Goal: Task Accomplishment & Management: Manage account settings

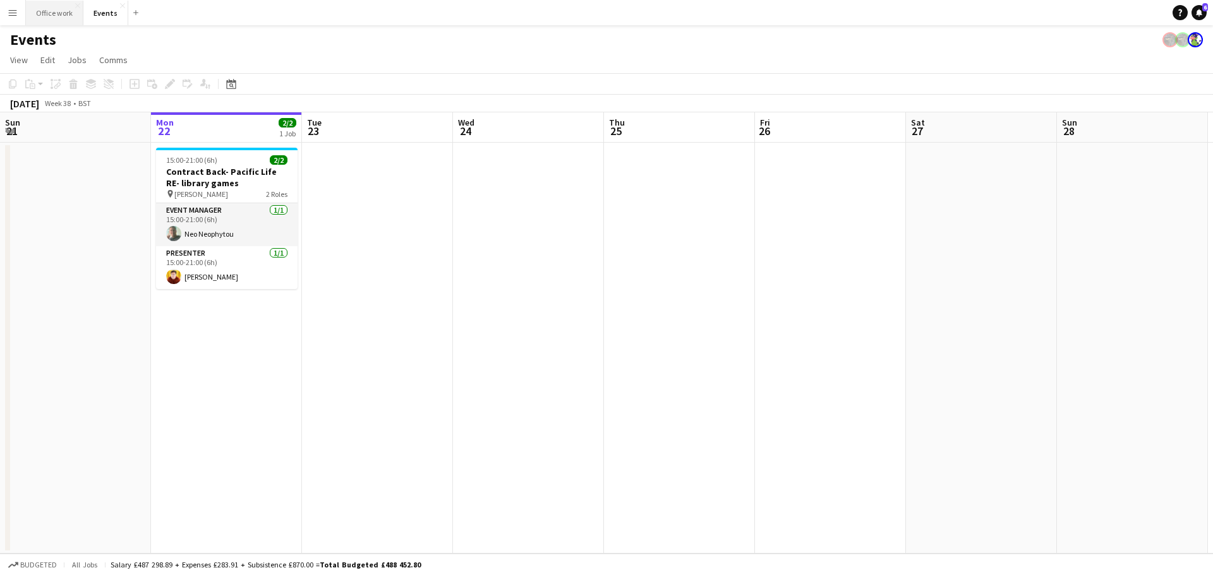
click at [60, 8] on button "Office work Close" at bounding box center [54, 13] width 57 height 25
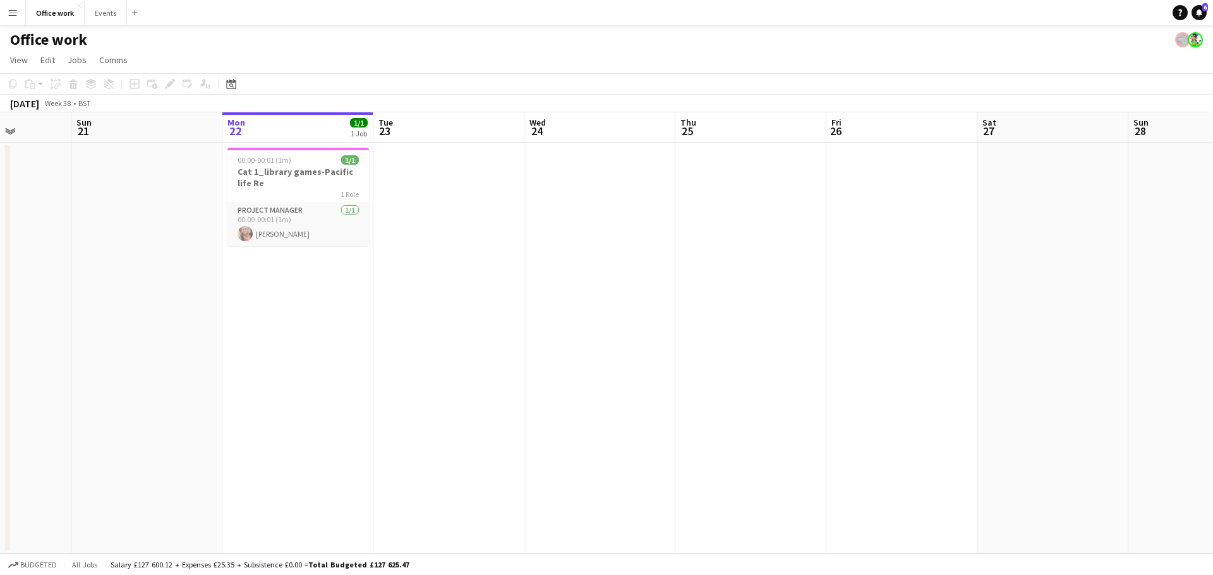
drag, startPoint x: 887, startPoint y: 353, endPoint x: 807, endPoint y: 348, distance: 81.0
click at [884, 352] on app-calendar-viewport "Fri 19 1/1 1 Job Sat 20 Sun 21 Mon 22 1/1 1 Job Tue 23 Wed 24 Thu 25 Fri 26 Sat…" at bounding box center [606, 332] width 1213 height 441
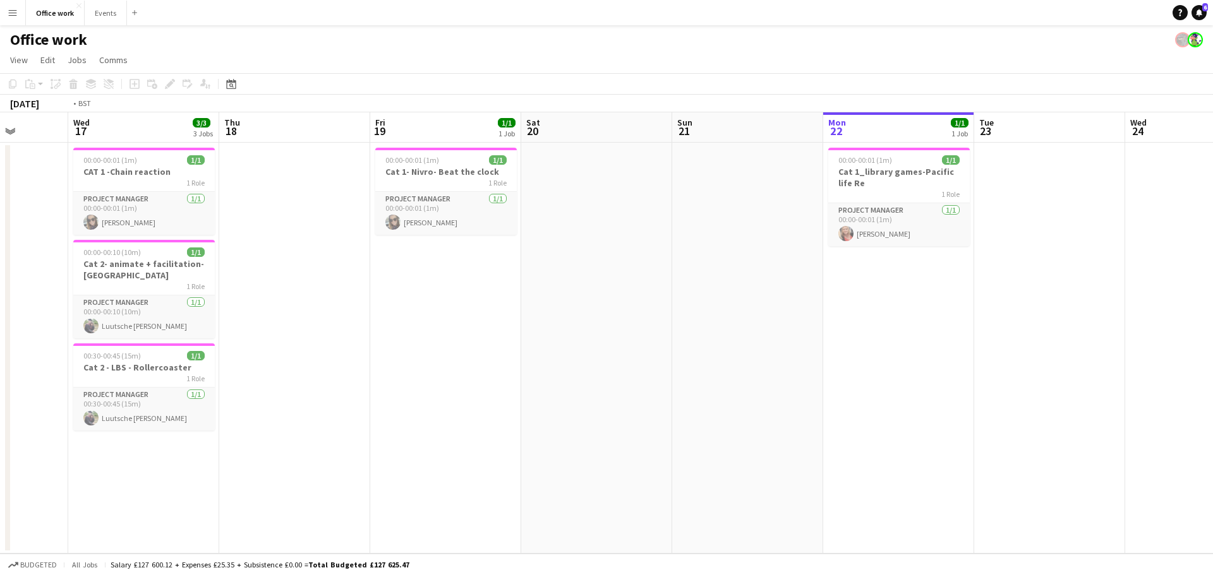
drag, startPoint x: 237, startPoint y: 347, endPoint x: 969, endPoint y: 357, distance: 732.7
click at [973, 357] on app-calendar-viewport "Sun 14 Mon 15 Tue 16 Wed 17 3/3 3 Jobs Thu 18 Fri 19 1/1 1 Job Sat 20 Sun 21 Mo…" at bounding box center [606, 332] width 1213 height 441
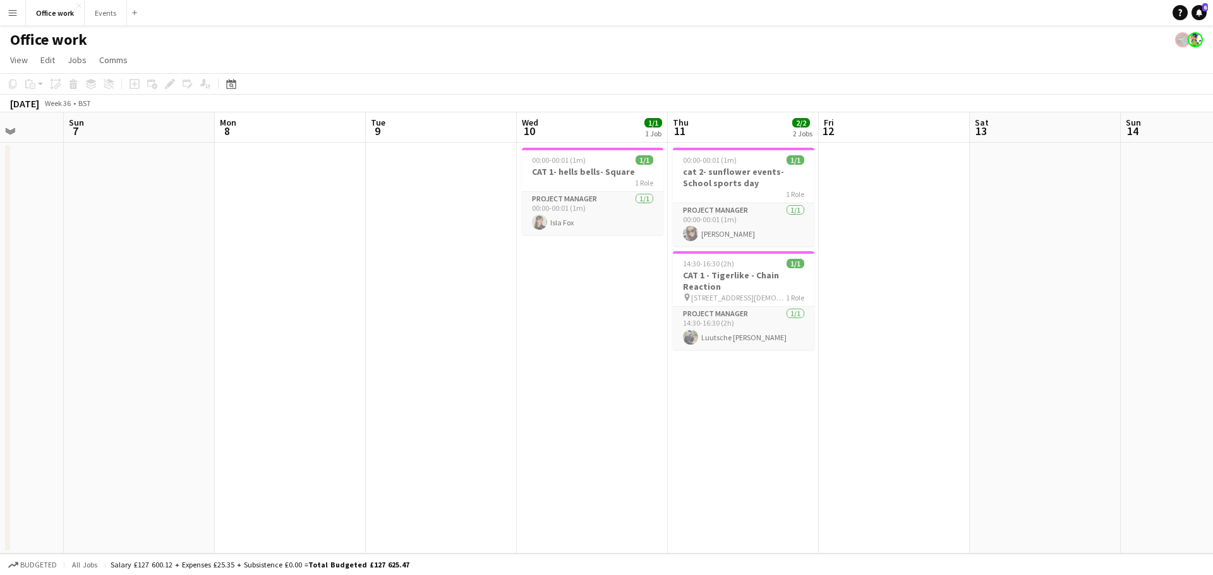
drag, startPoint x: 635, startPoint y: 371, endPoint x: 991, endPoint y: 373, distance: 355.6
click at [1076, 368] on app-calendar-viewport "Thu 4 Fri 5 Sat 6 Sun 7 Mon 8 Tue 9 Wed 10 1/1 1 Job Thu 11 2/2 2 Jobs Fri 12 S…" at bounding box center [606, 332] width 1213 height 441
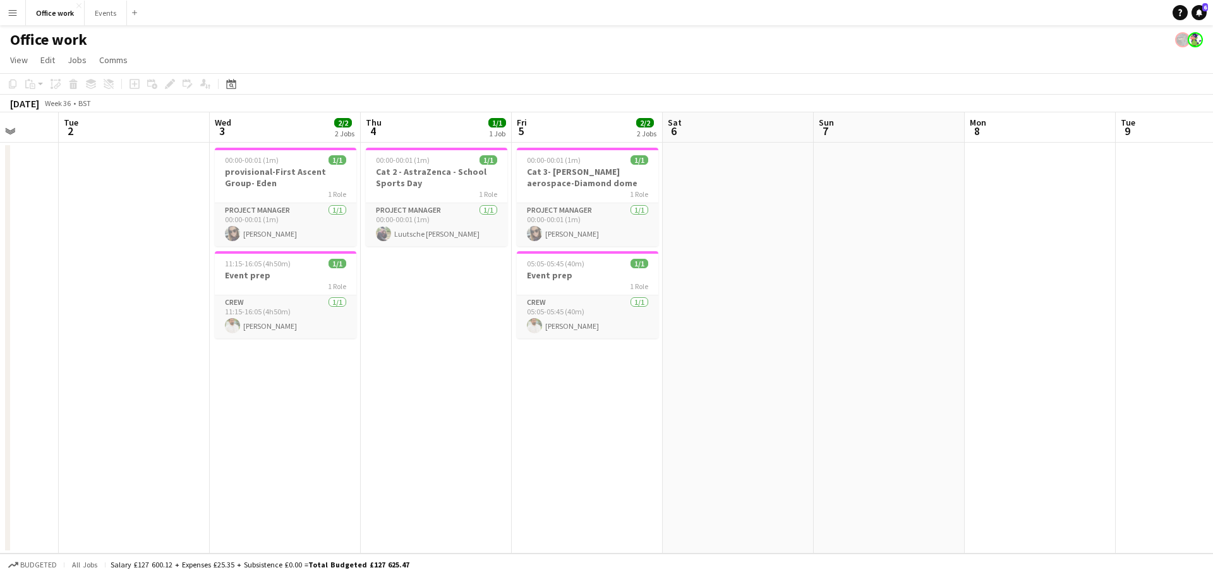
drag, startPoint x: 674, startPoint y: 366, endPoint x: 1044, endPoint y: 365, distance: 370.1
click at [1055, 365] on app-calendar-viewport "Sat 30 Sun 31 3/3 3 Jobs Mon 1 Tue 2 Wed 3 2/2 2 Jobs Thu 4 1/1 1 Job Fri 5 2/2…" at bounding box center [606, 332] width 1213 height 441
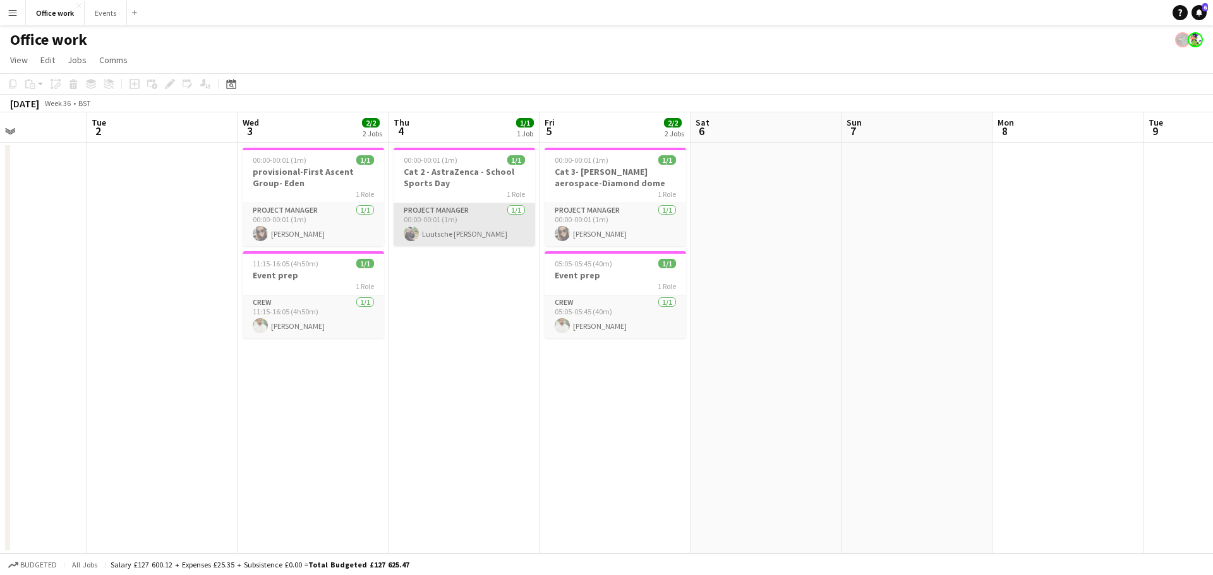
click at [440, 208] on app-card-role "Project Manager 1/1 00:00-00:01 (1m) Luutsche Ozinga" at bounding box center [463, 224] width 141 height 43
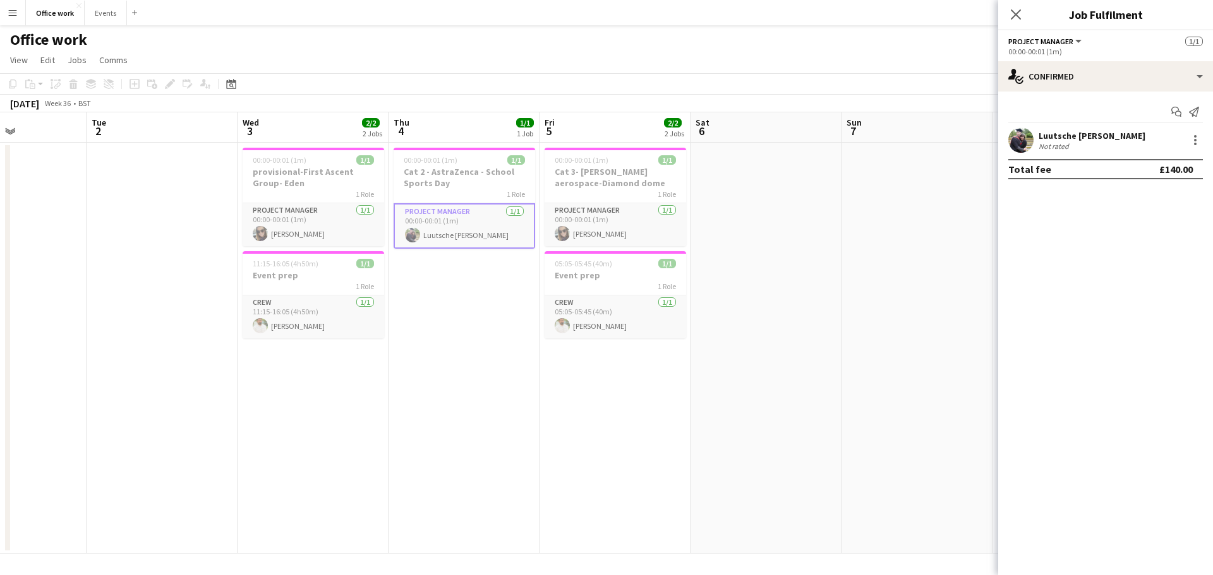
click at [1187, 150] on div "Luutsche Ozinga Not rated" at bounding box center [1105, 140] width 215 height 25
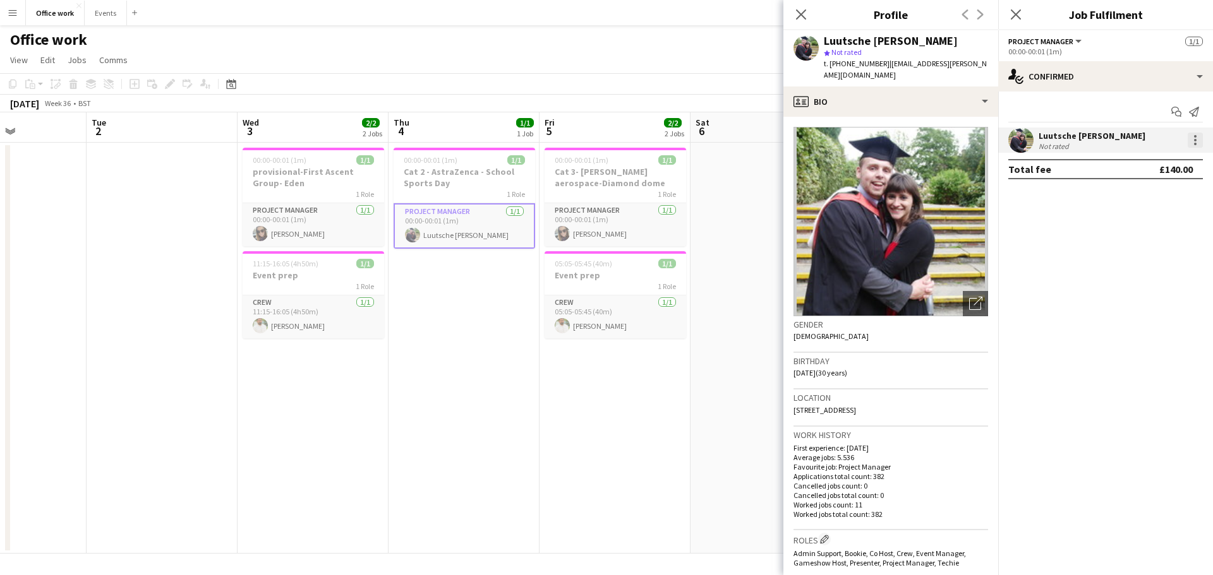
click at [1192, 146] on div at bounding box center [1194, 140] width 15 height 15
click at [1174, 167] on span "Edit fee" at bounding box center [1153, 163] width 78 height 11
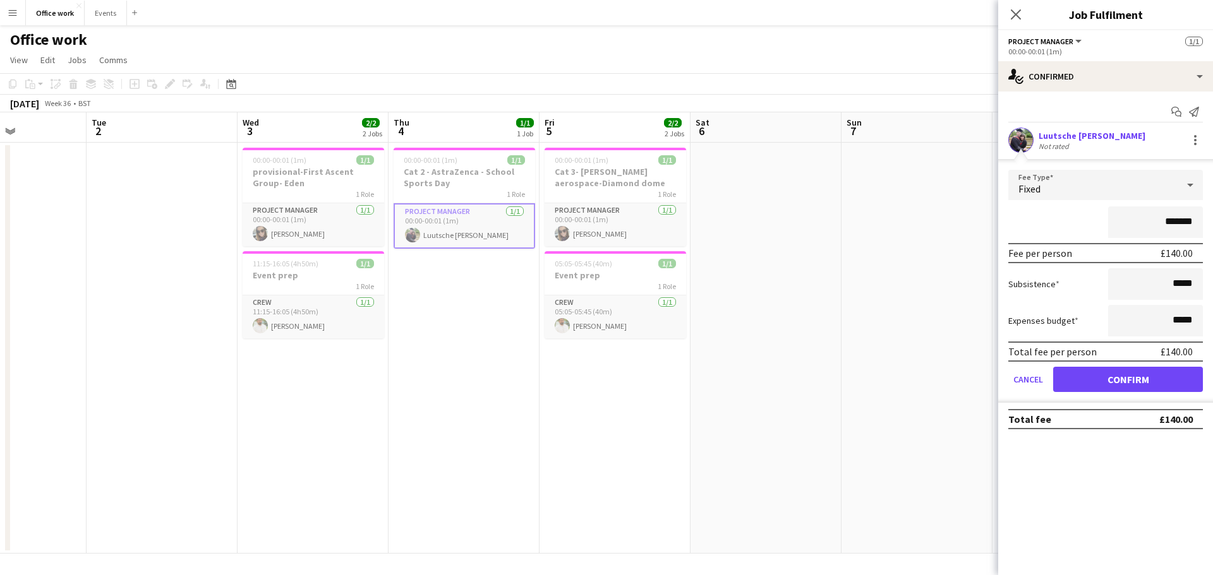
click at [1175, 221] on input "*******" at bounding box center [1155, 223] width 95 height 32
type input "*******"
click at [1142, 383] on button "Confirm" at bounding box center [1128, 379] width 150 height 25
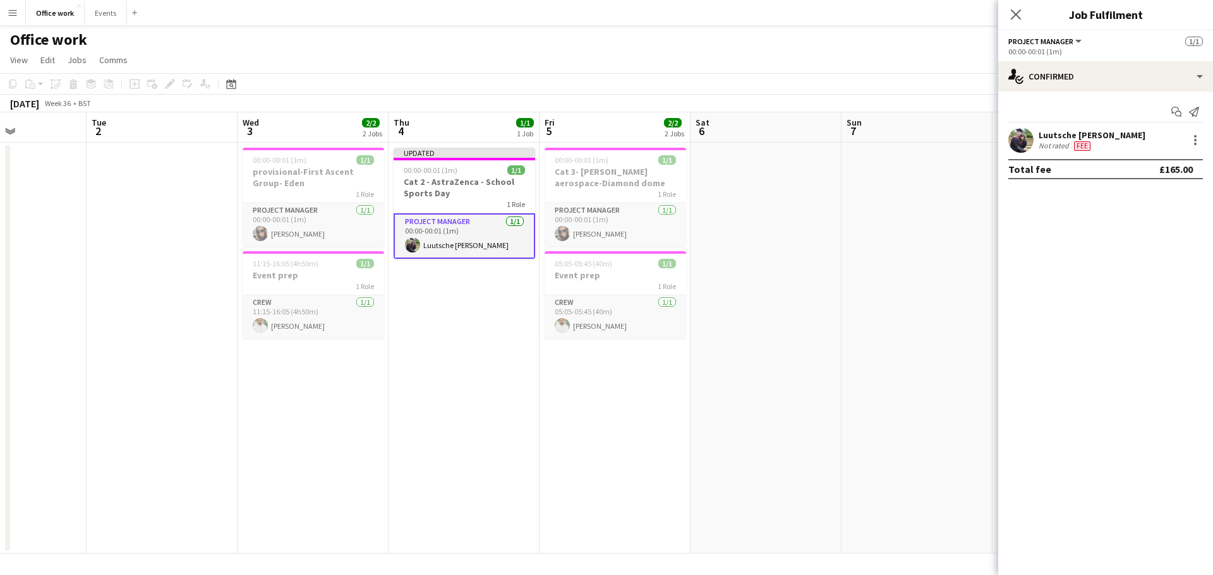
click at [966, 88] on app-toolbar "Copy Paste Paste Ctrl+V Paste with crew Ctrl+Shift+V Paste linked Job Delete Gr…" at bounding box center [606, 83] width 1213 height 21
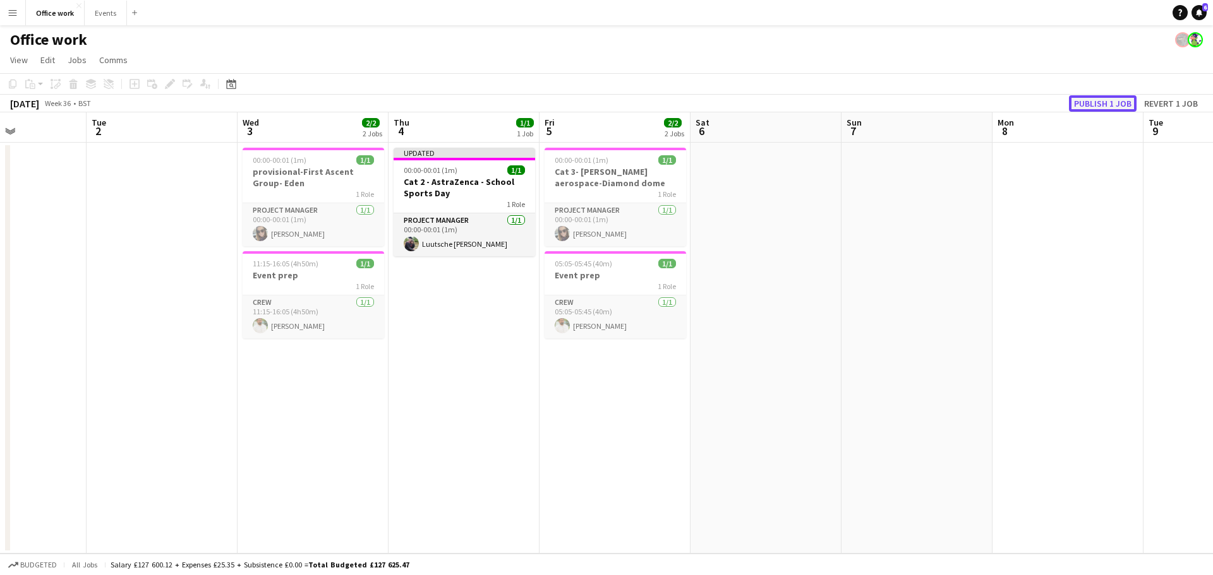
click at [1084, 101] on button "Publish 1 job" at bounding box center [1103, 103] width 68 height 16
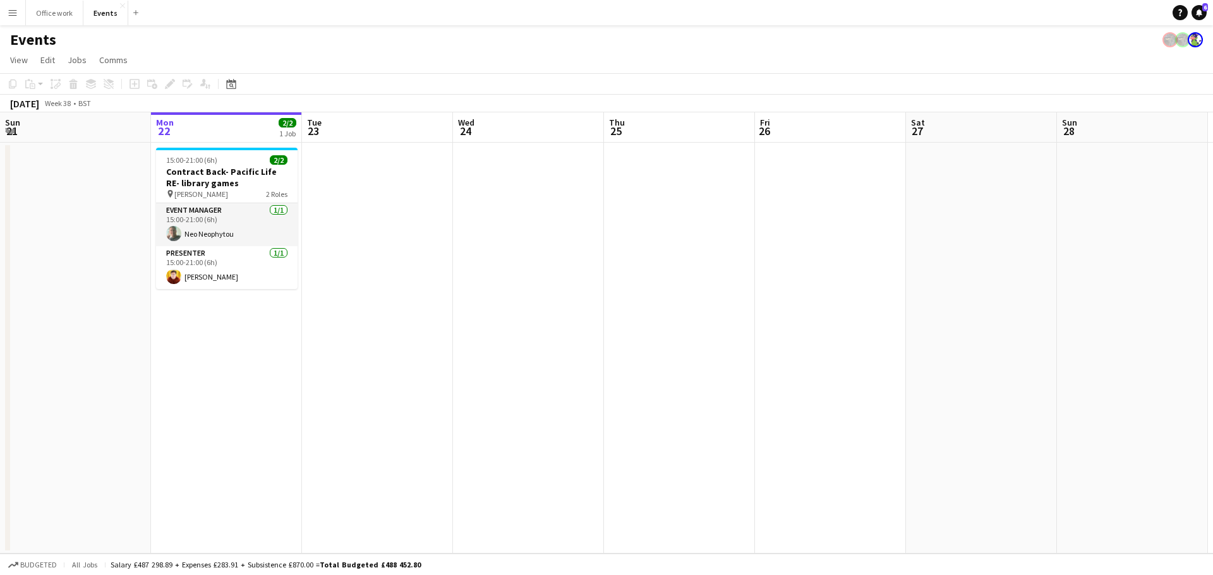
click at [19, 15] on button "Menu" at bounding box center [12, 12] width 25 height 25
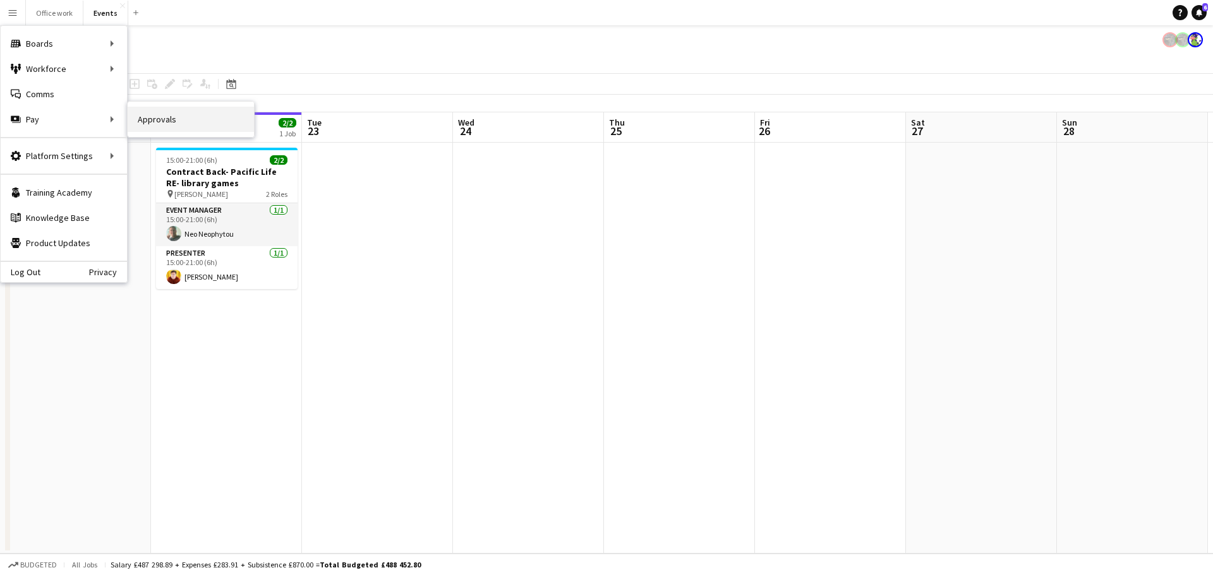
click at [208, 107] on link "Approvals" at bounding box center [191, 119] width 126 height 25
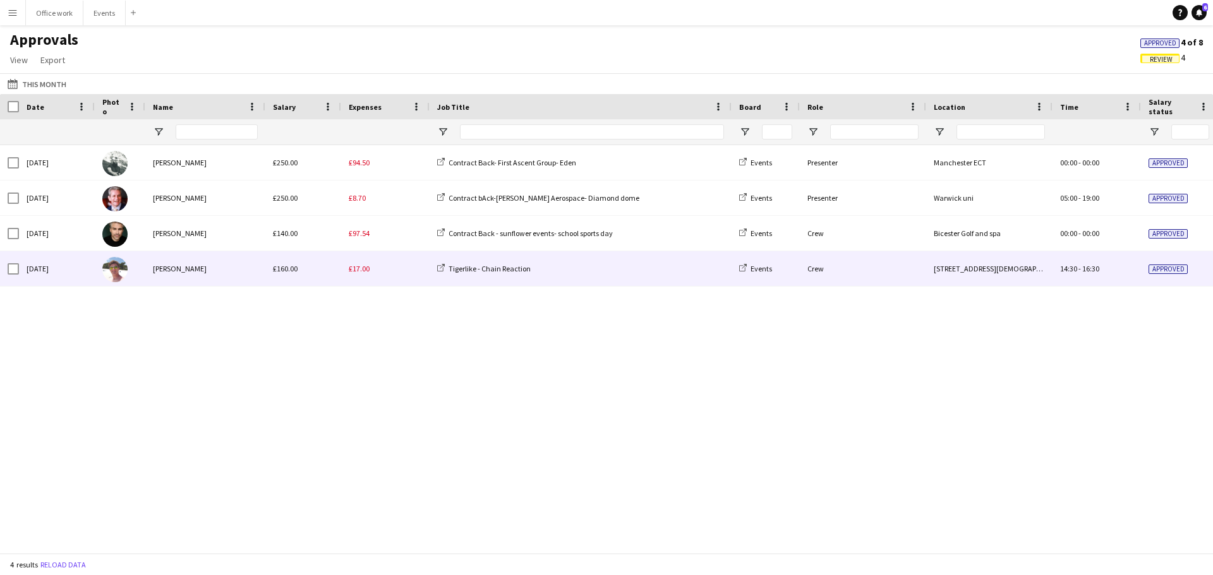
click at [387, 272] on div "£17.00" at bounding box center [385, 268] width 88 height 35
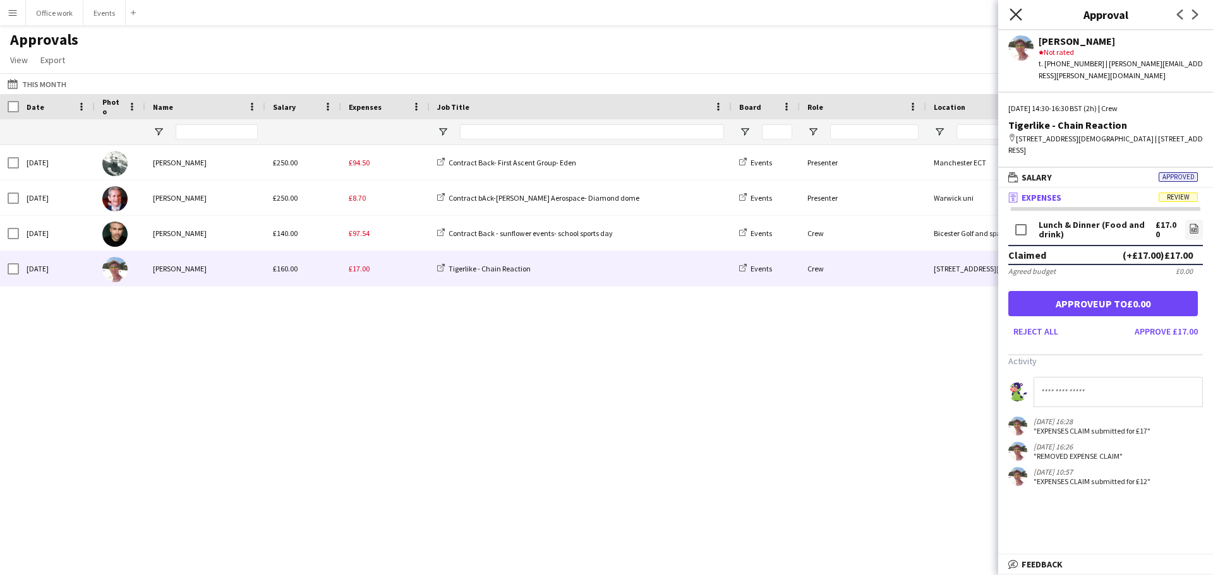
click at [1013, 12] on icon at bounding box center [1015, 14] width 12 height 12
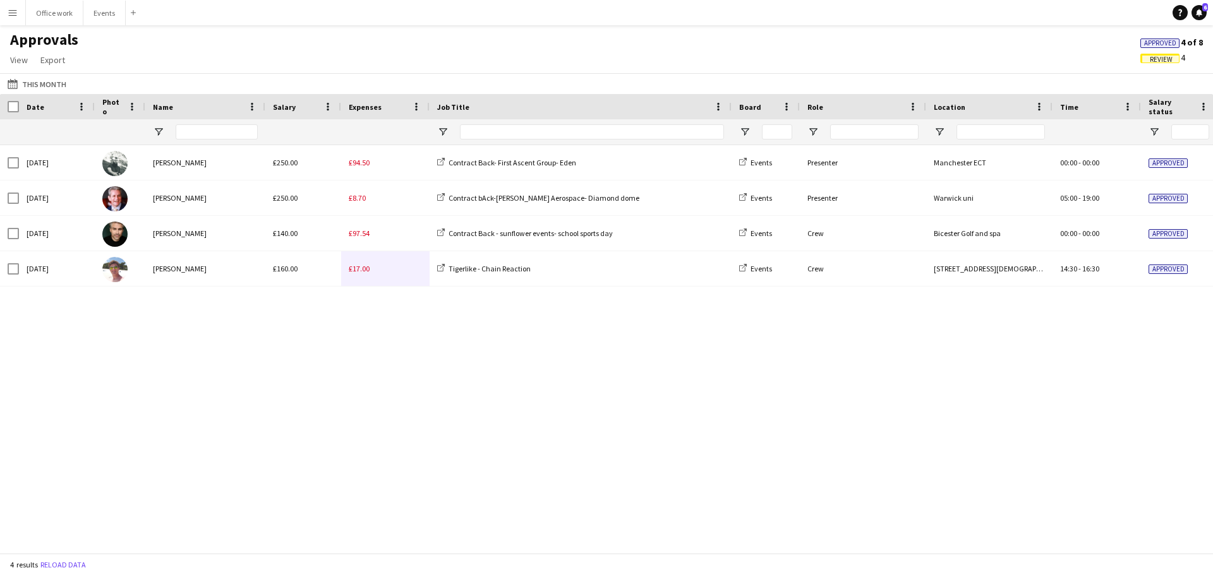
click at [430, 389] on div "[DATE] [PERSON_NAME] £250.00 £94.50 Contract Back- First Ascent Group- Eden Eve…" at bounding box center [606, 344] width 1213 height 399
